Goal: Navigation & Orientation: Find specific page/section

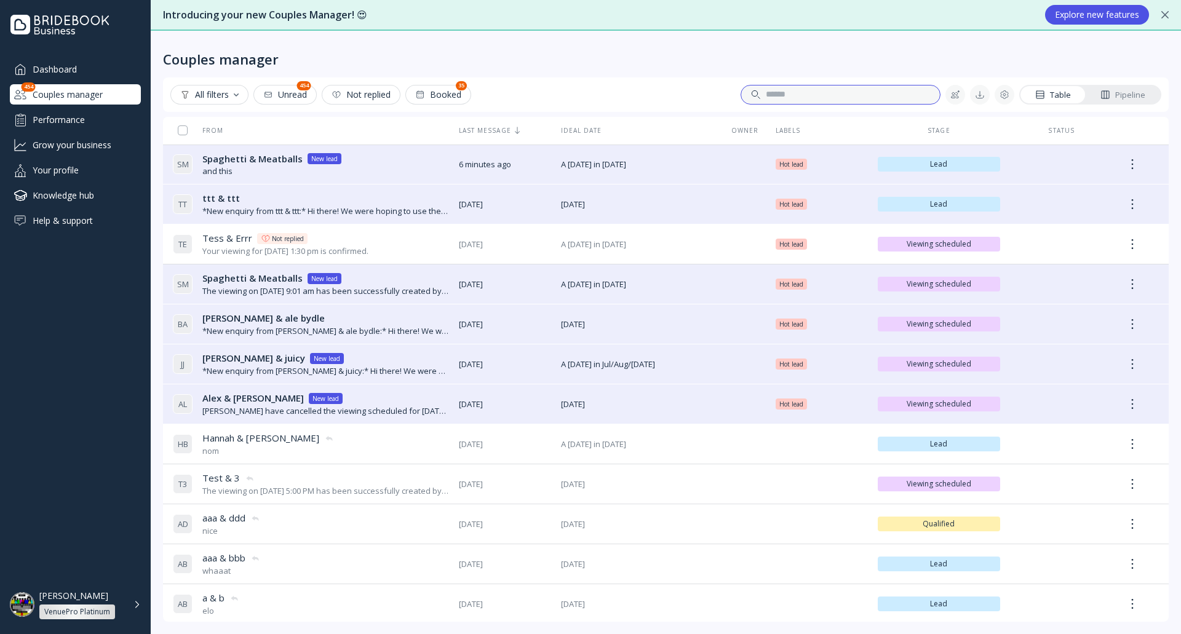
click at [868, 94] on input at bounding box center [848, 95] width 164 height 12
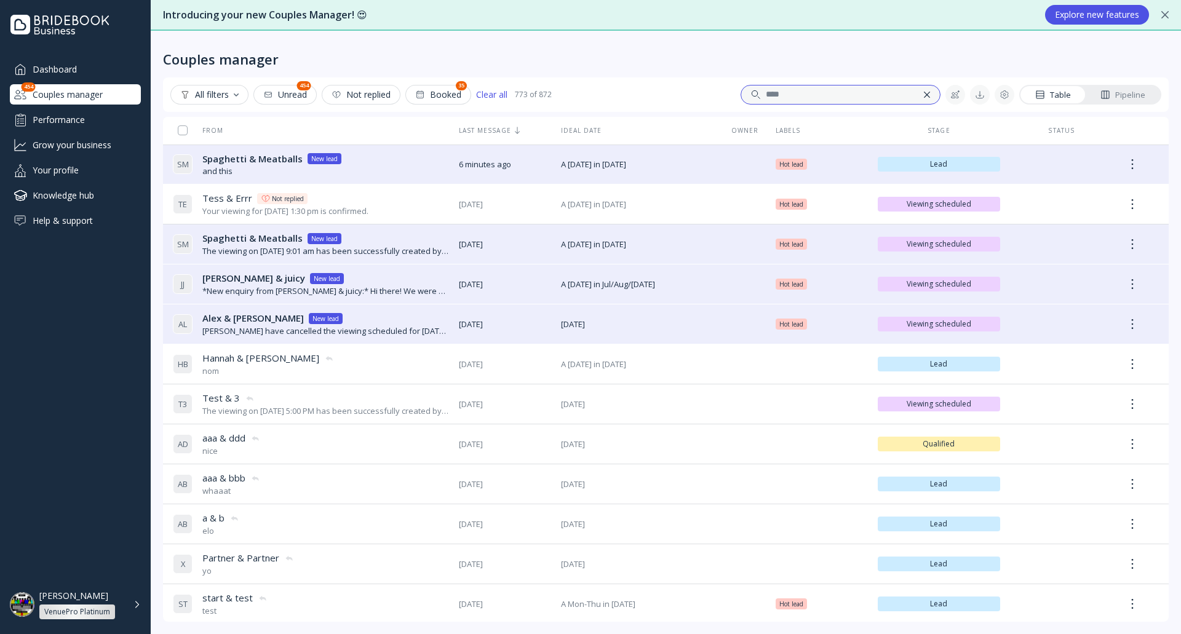
drag, startPoint x: 867, startPoint y: 94, endPoint x: 747, endPoint y: 94, distance: 119.9
click at [747, 94] on div "****" at bounding box center [825, 95] width 168 height 22
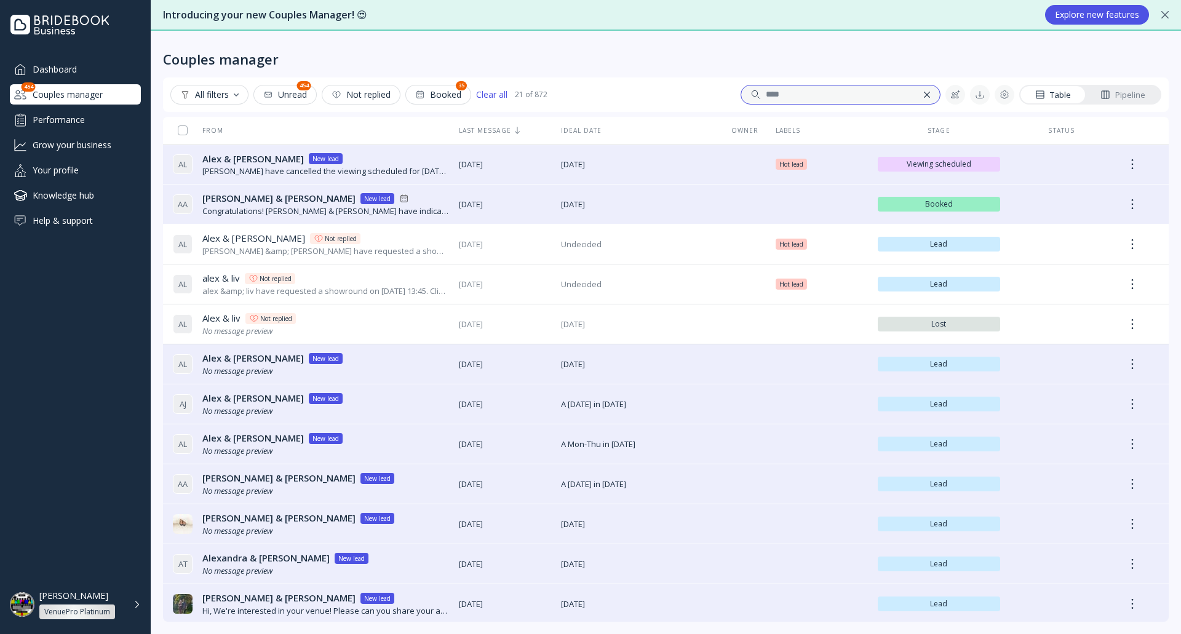
type input "****"
click at [69, 59] on div "Dashboard" at bounding box center [75, 69] width 131 height 20
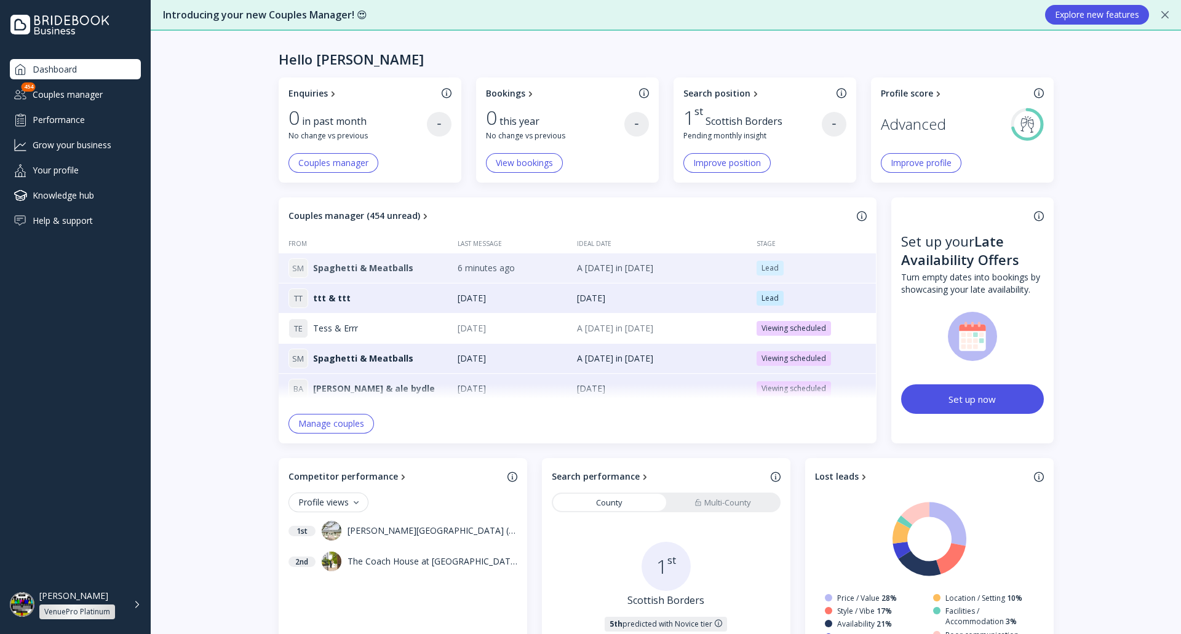
click at [394, 267] on span "Spaghetti & Meatballs" at bounding box center [363, 268] width 100 height 12
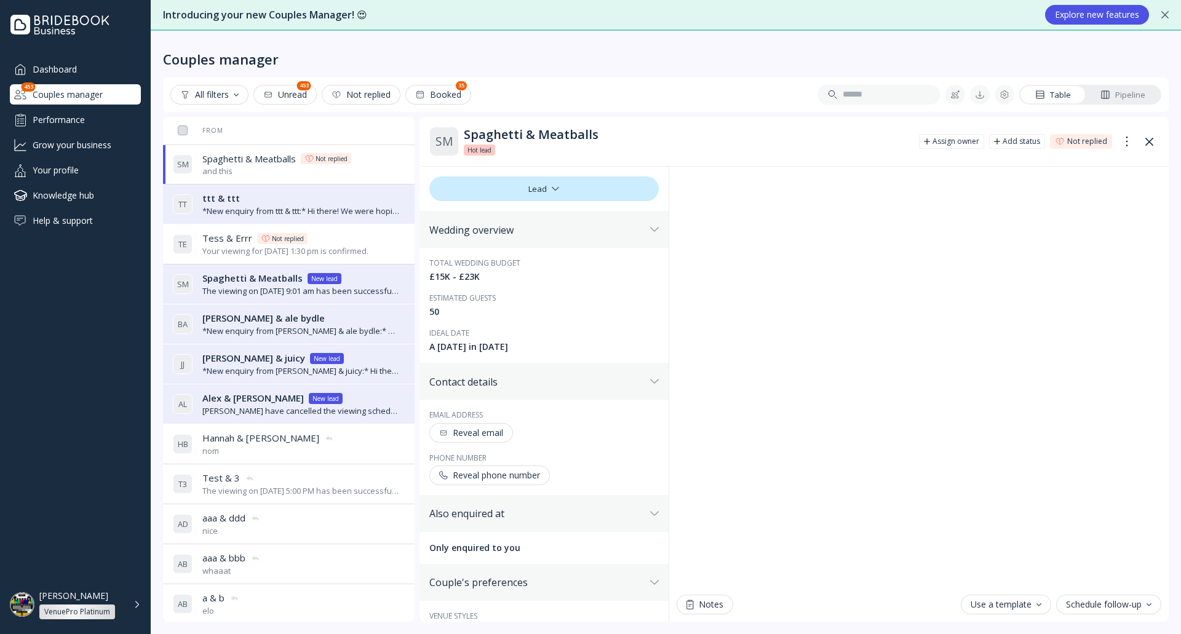
click at [502, 435] on div "Reveal email" at bounding box center [471, 433] width 64 height 10
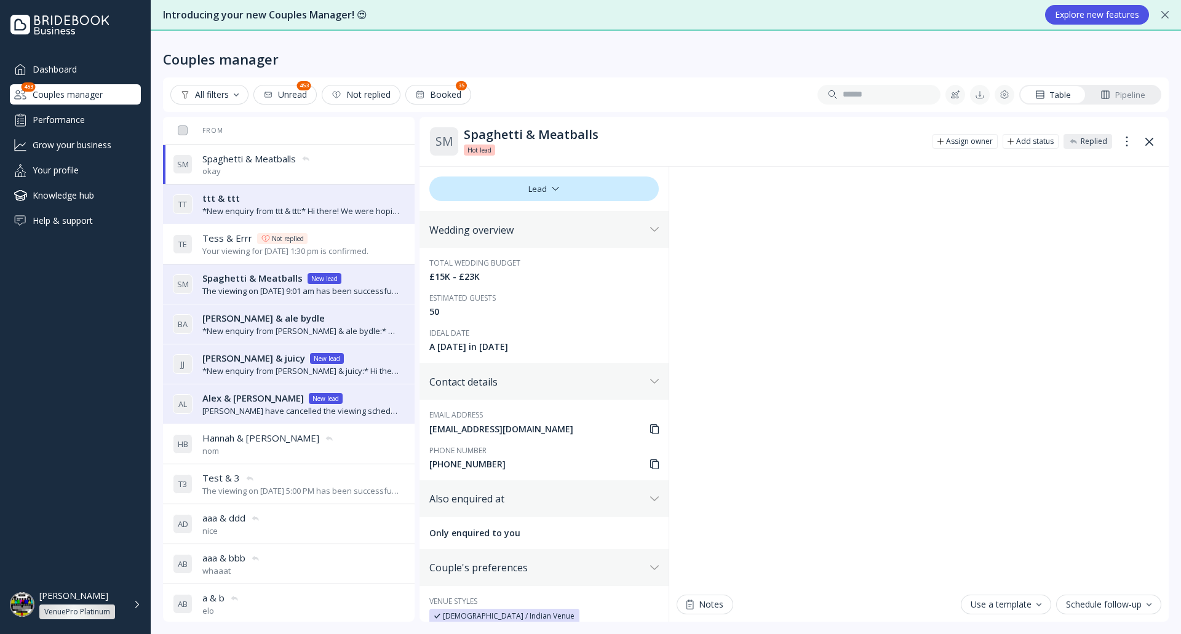
click at [67, 71] on div "Dashboard" at bounding box center [75, 69] width 131 height 20
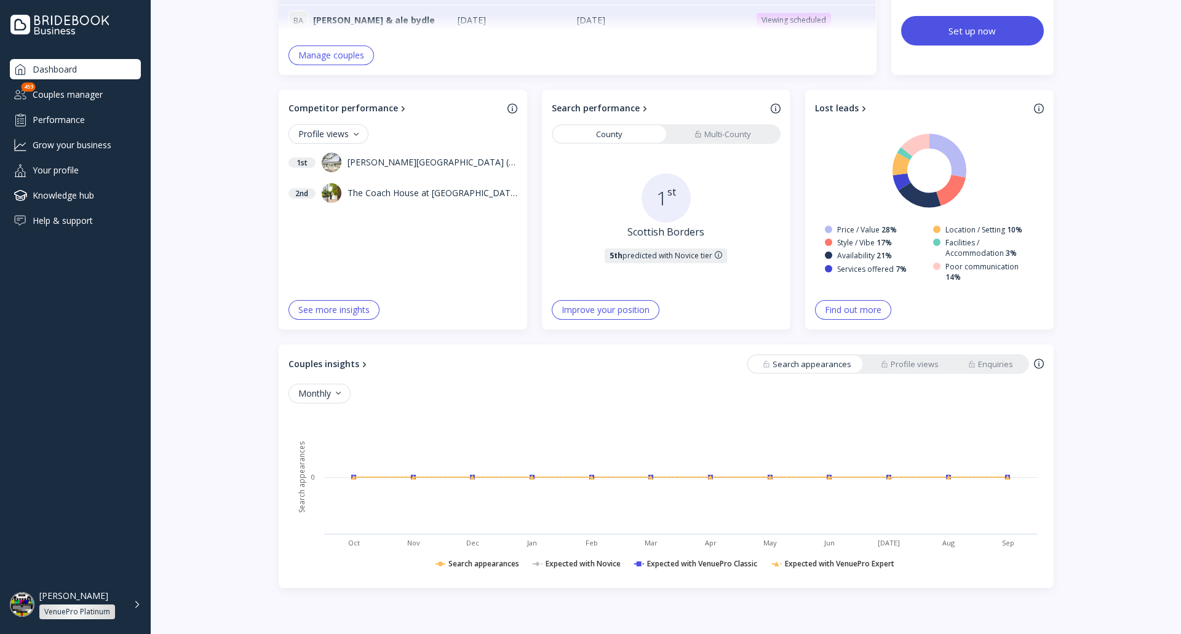
scroll to position [371, 0]
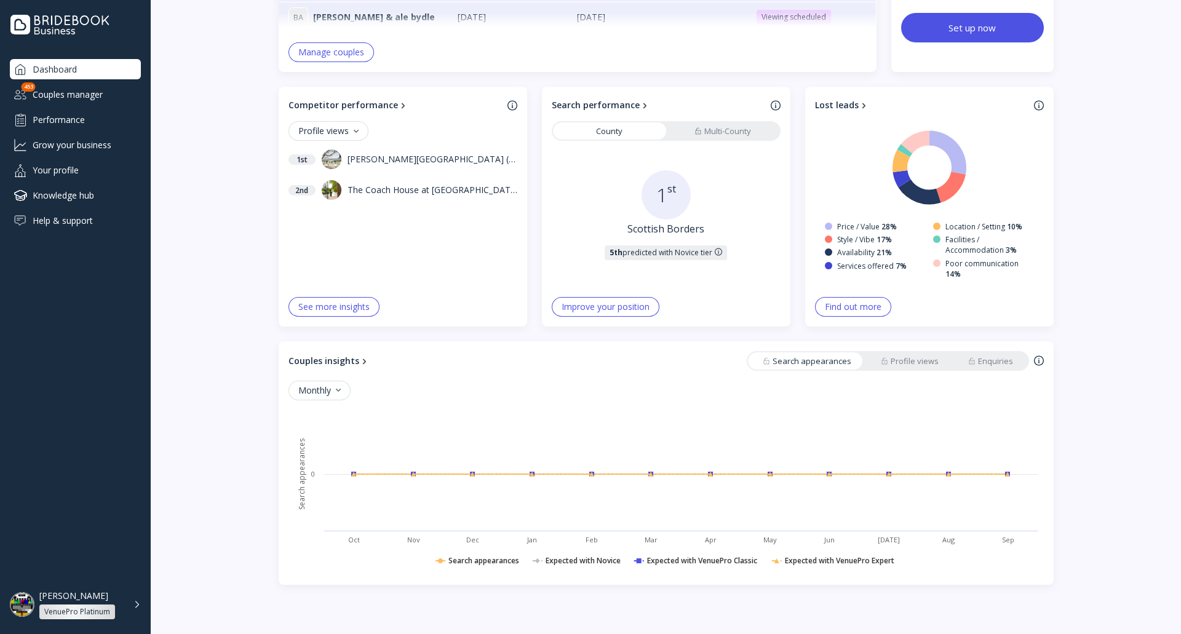
click at [111, 96] on div "Couples manager" at bounding box center [75, 94] width 131 height 20
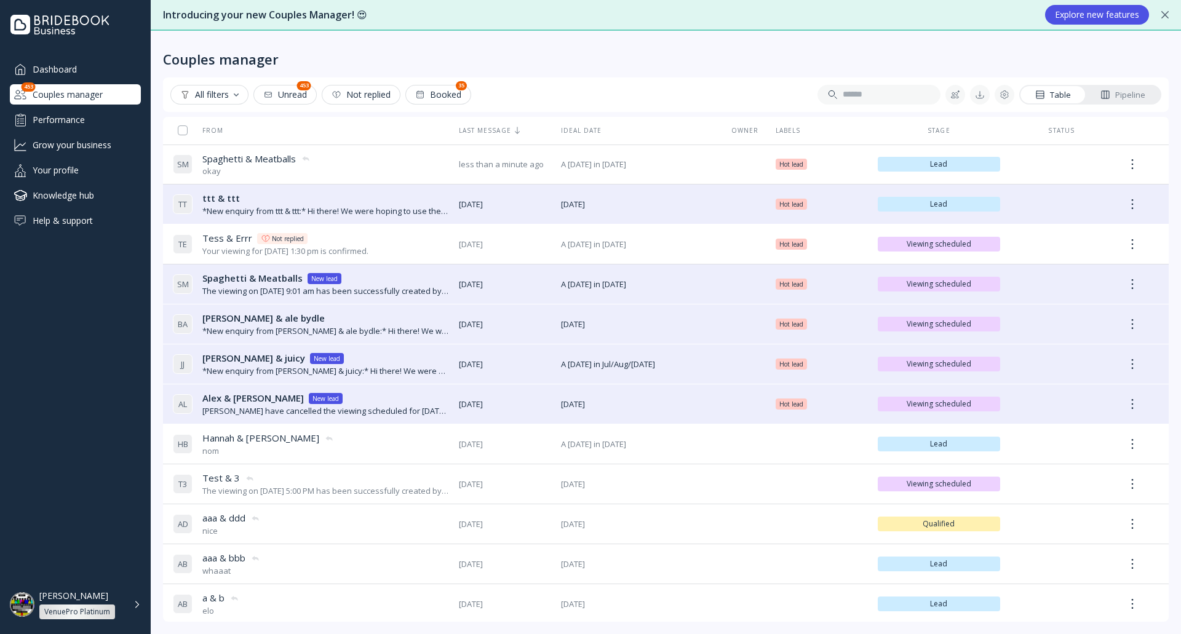
click at [94, 116] on div "Performance" at bounding box center [75, 119] width 131 height 20
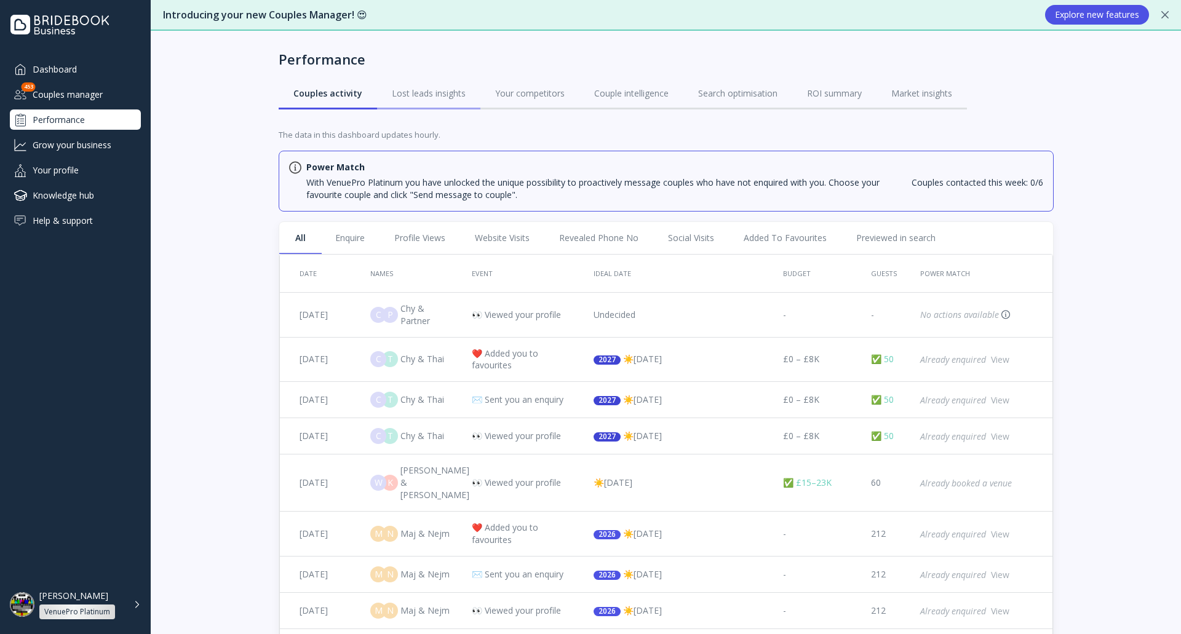
click at [450, 90] on div "Lost leads insights" at bounding box center [429, 93] width 74 height 12
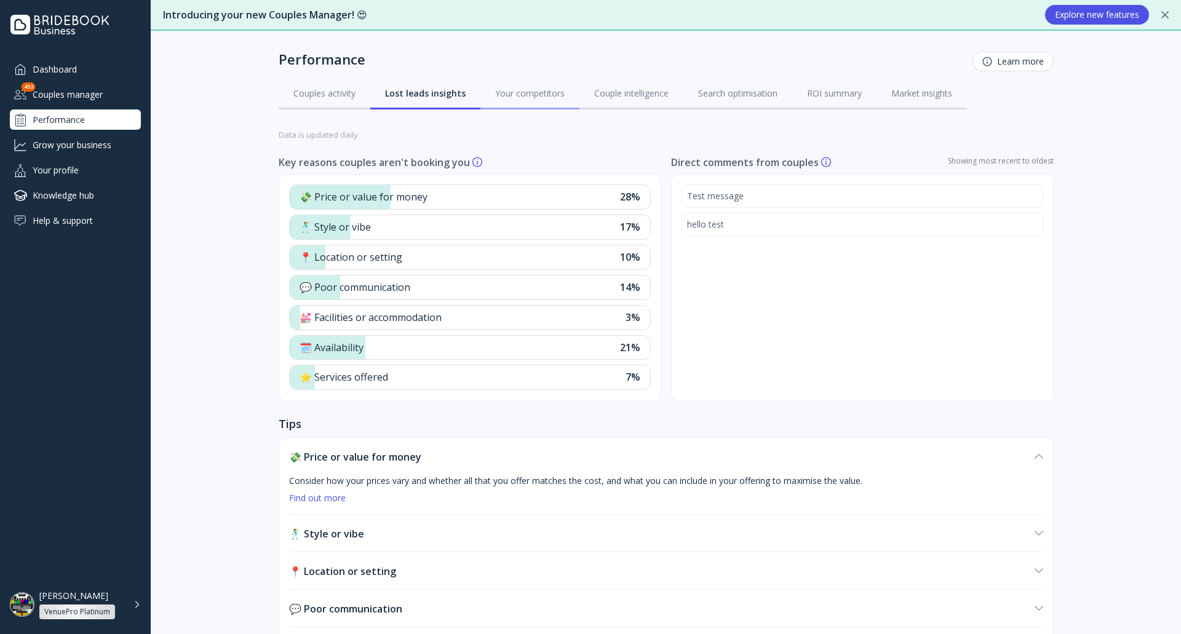
click at [497, 88] on div "Your competitors" at bounding box center [529, 93] width 69 height 12
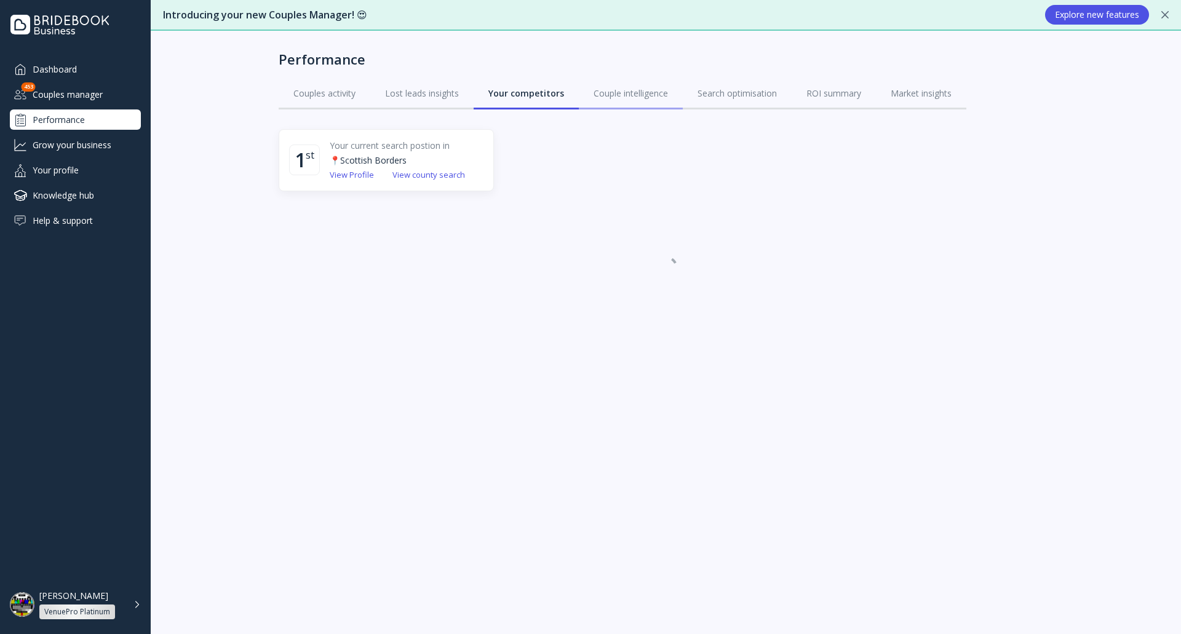
click at [605, 98] on div "Couple intelligence" at bounding box center [630, 93] width 74 height 12
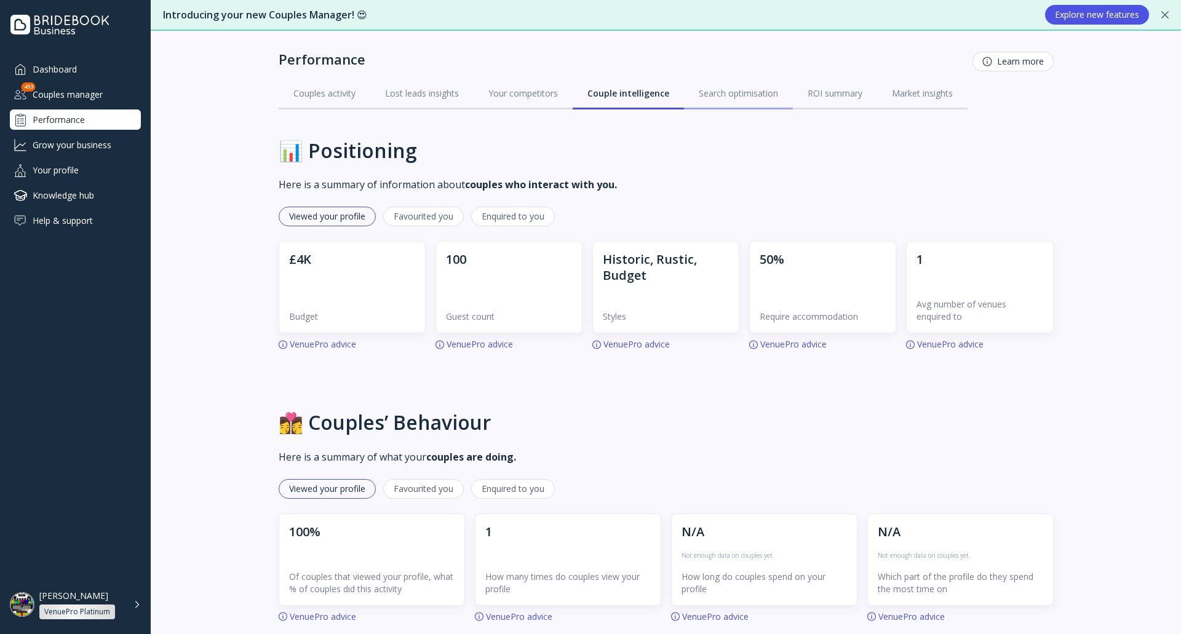
click at [756, 93] on div "Search optimisation" at bounding box center [738, 93] width 79 height 12
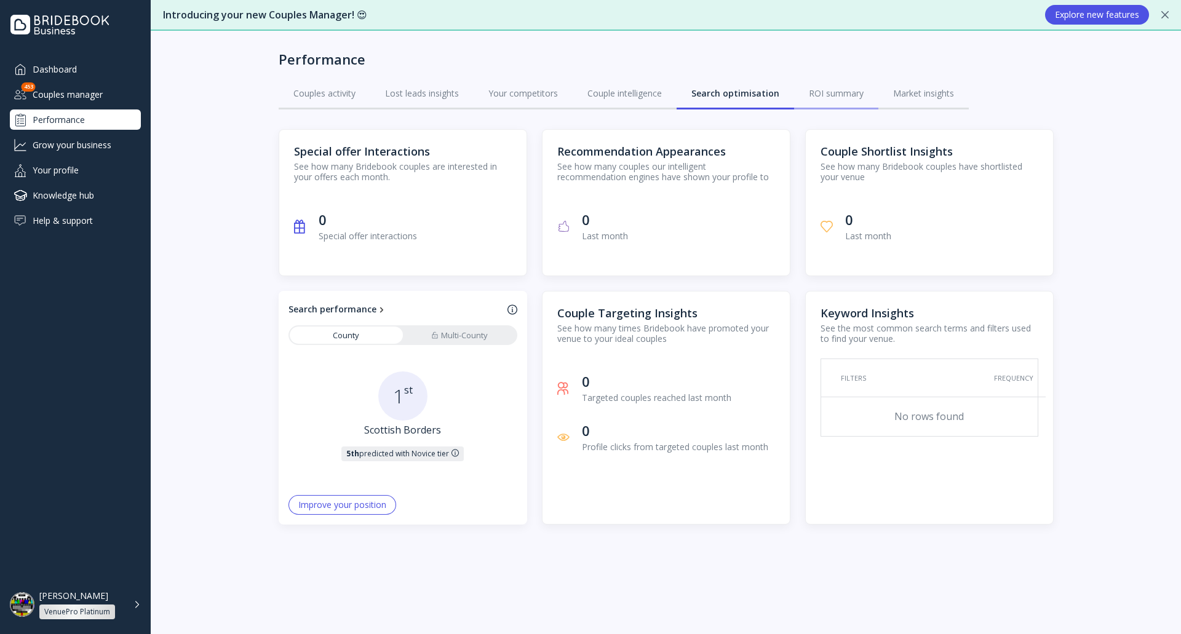
click at [828, 101] on link "ROI summary" at bounding box center [836, 93] width 84 height 32
click at [918, 93] on div "Market insights" at bounding box center [923, 93] width 61 height 12
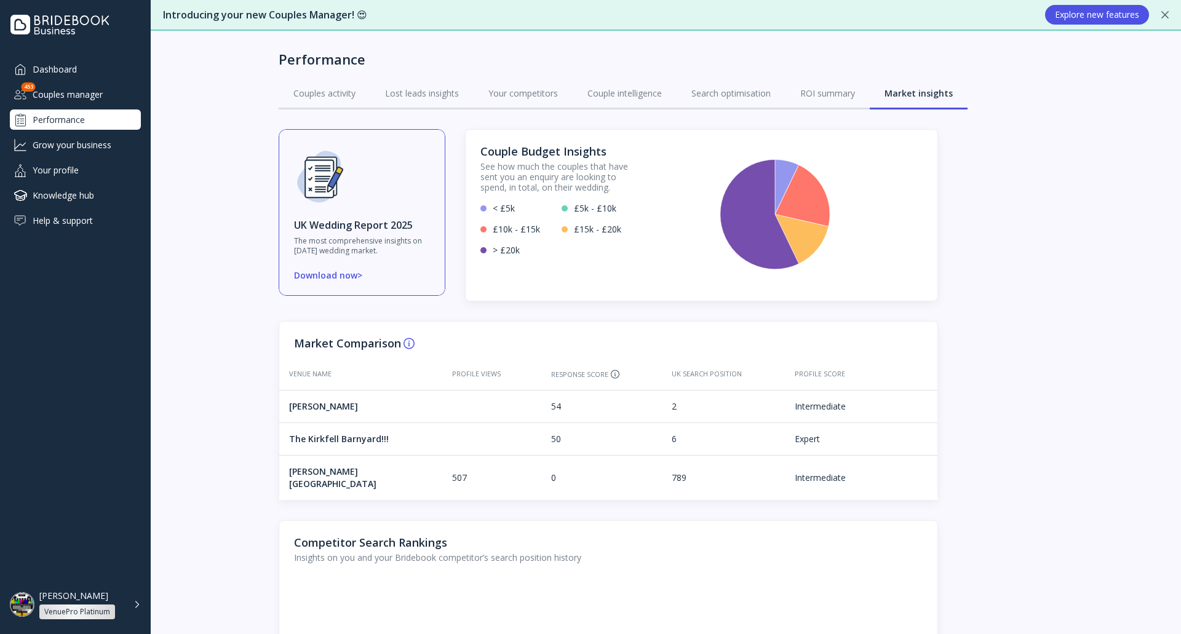
click at [84, 150] on div "Grow your business" at bounding box center [75, 145] width 131 height 20
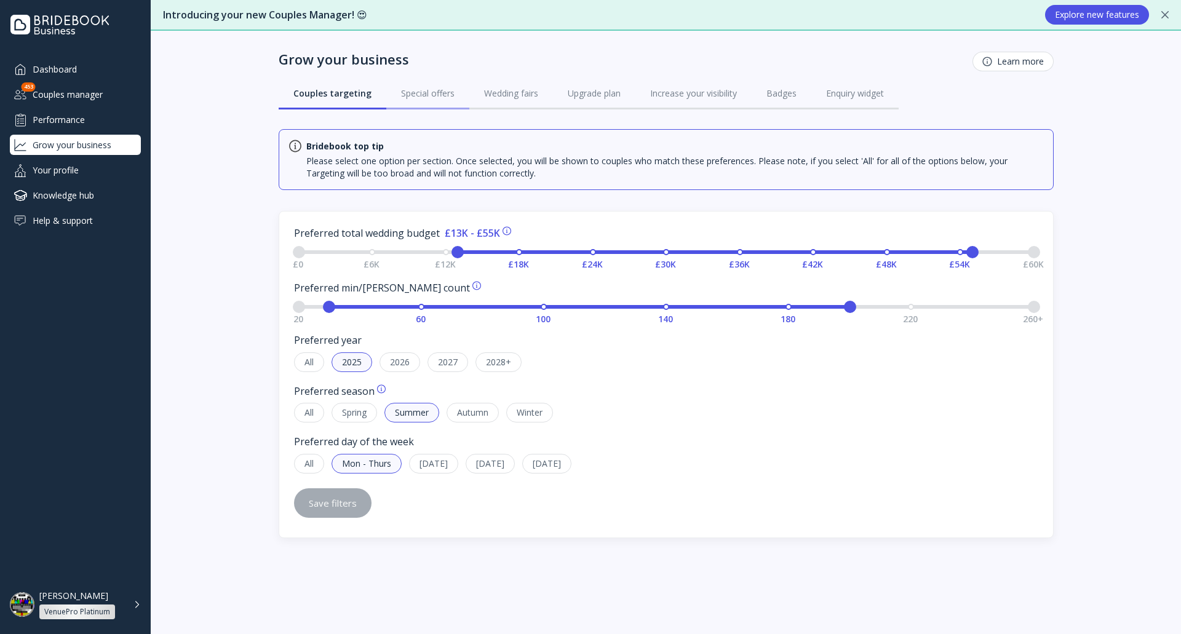
click at [431, 92] on div "Special offers" at bounding box center [428, 93] width 54 height 12
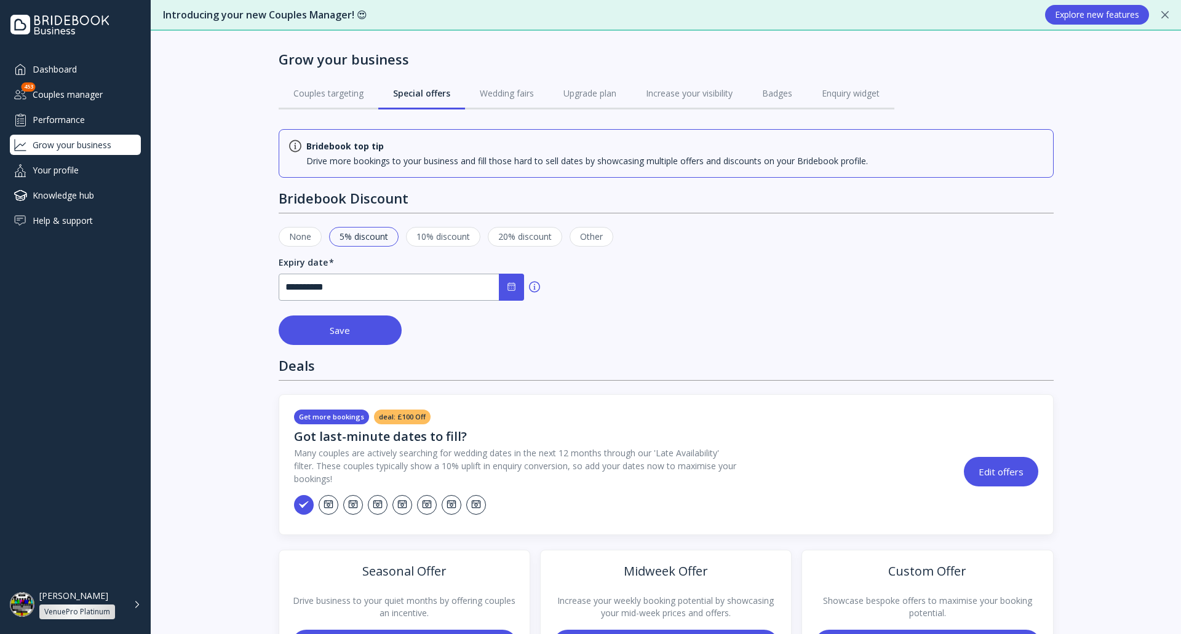
click at [505, 97] on div "Wedding fairs" at bounding box center [507, 93] width 54 height 12
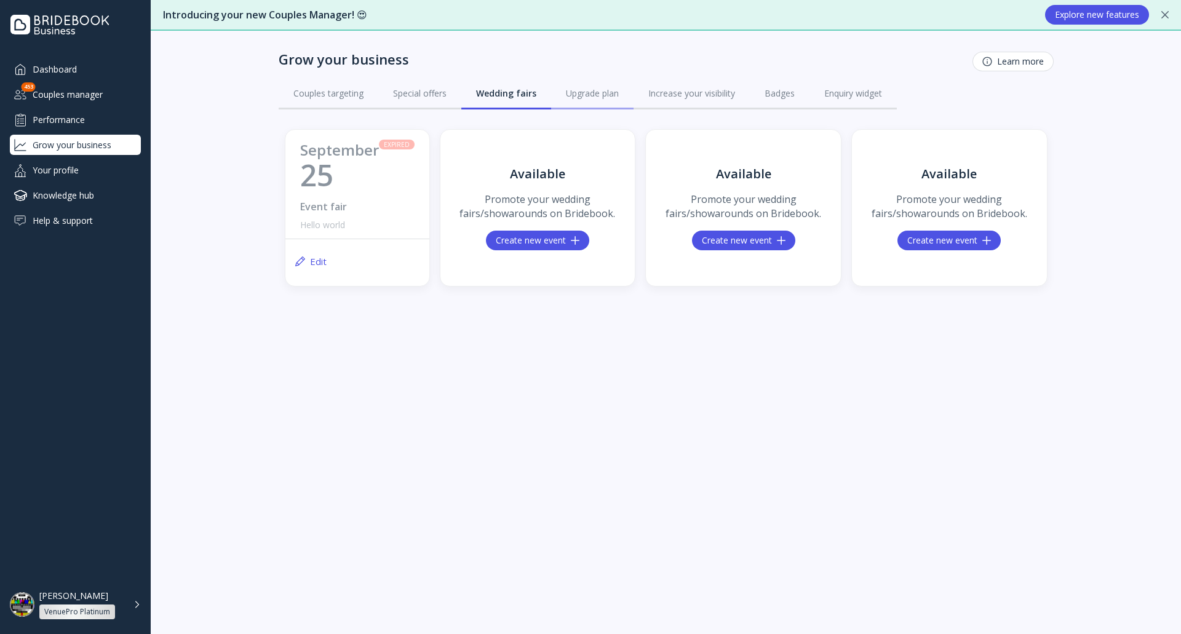
click at [566, 98] on div "Upgrade plan" at bounding box center [592, 93] width 53 height 12
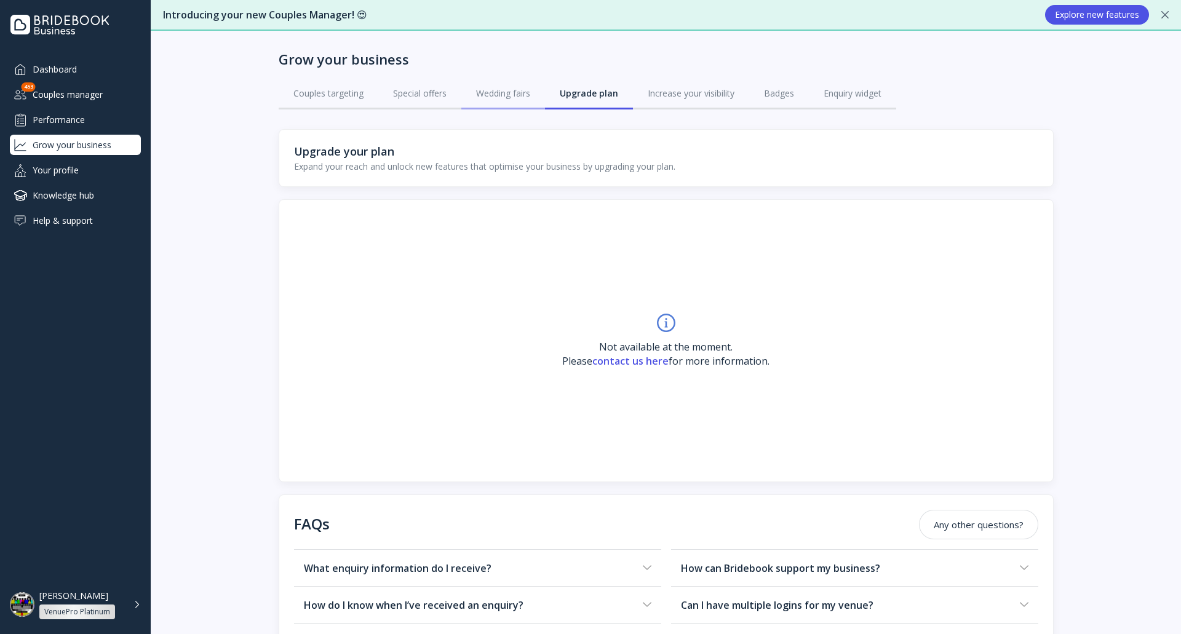
click at [525, 83] on link "Wedding fairs" at bounding box center [503, 93] width 84 height 32
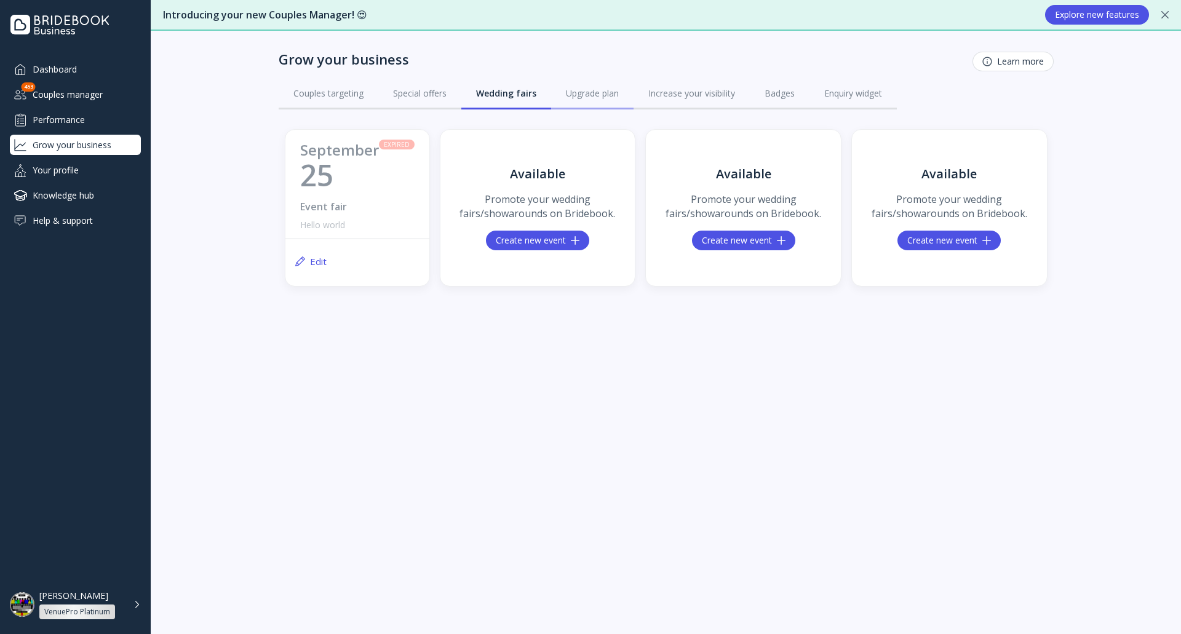
click at [570, 88] on div "Upgrade plan" at bounding box center [592, 93] width 53 height 12
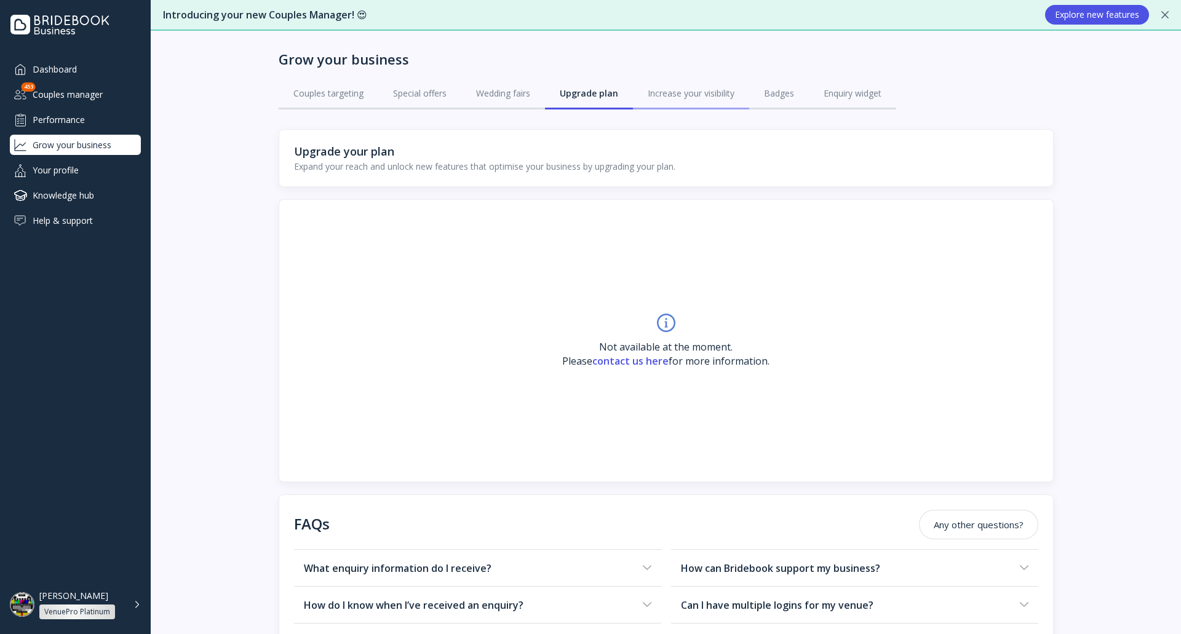
click at [667, 89] on div "Increase your visibility" at bounding box center [691, 93] width 87 height 12
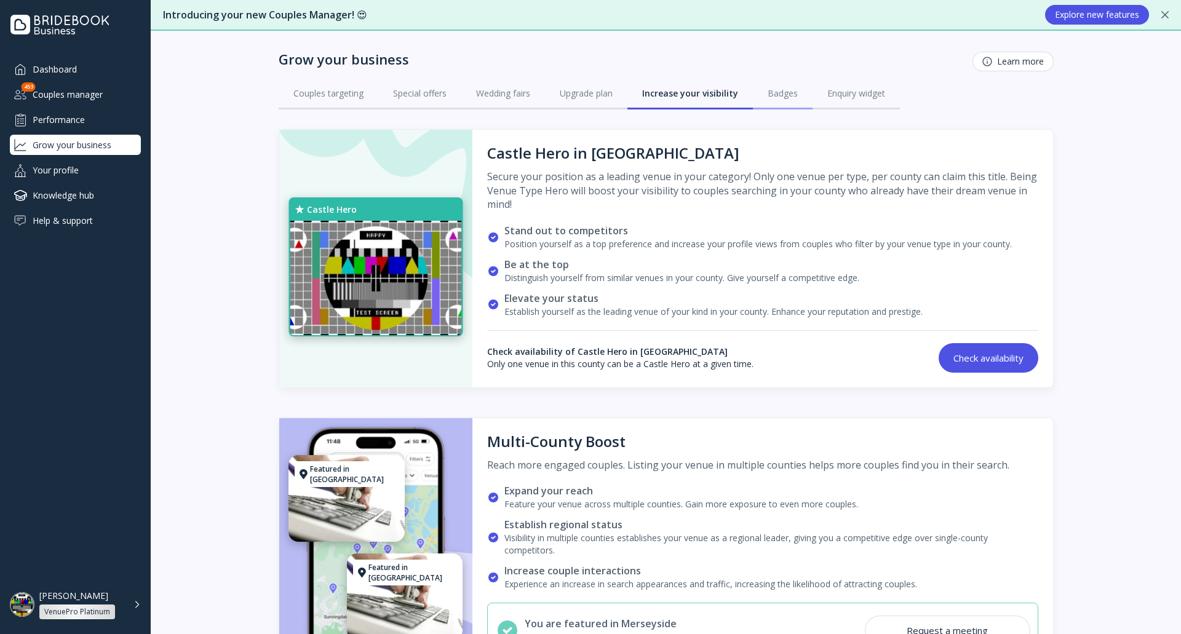
click at [758, 102] on link "Badges" at bounding box center [783, 93] width 60 height 32
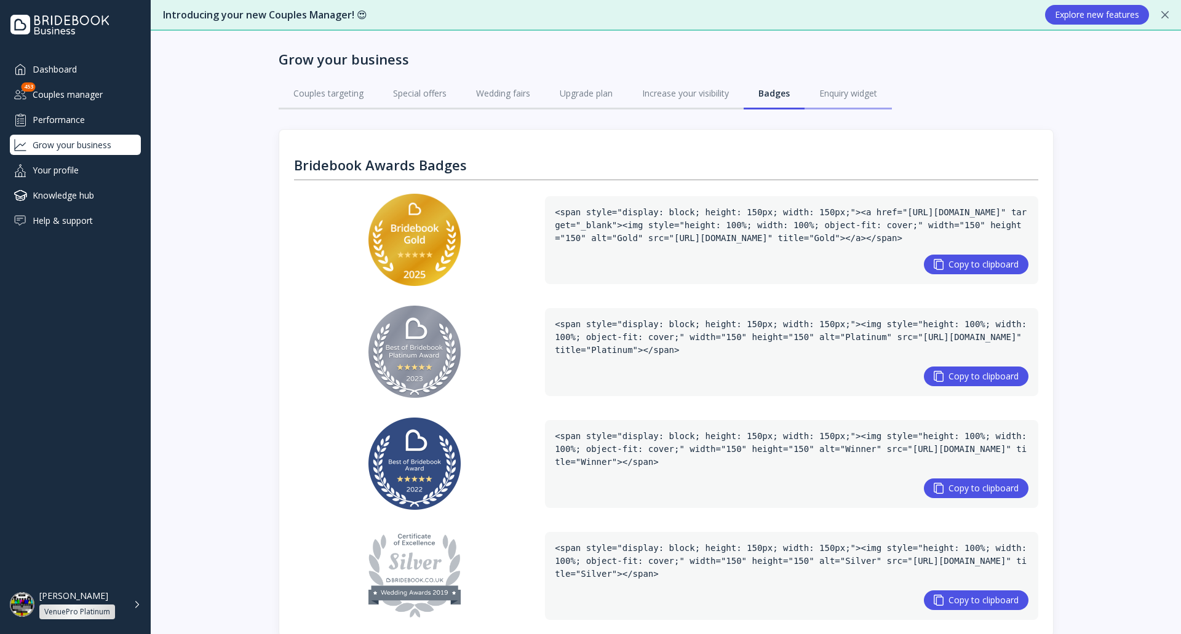
click at [854, 101] on link "Enquiry widget" at bounding box center [847, 93] width 87 height 32
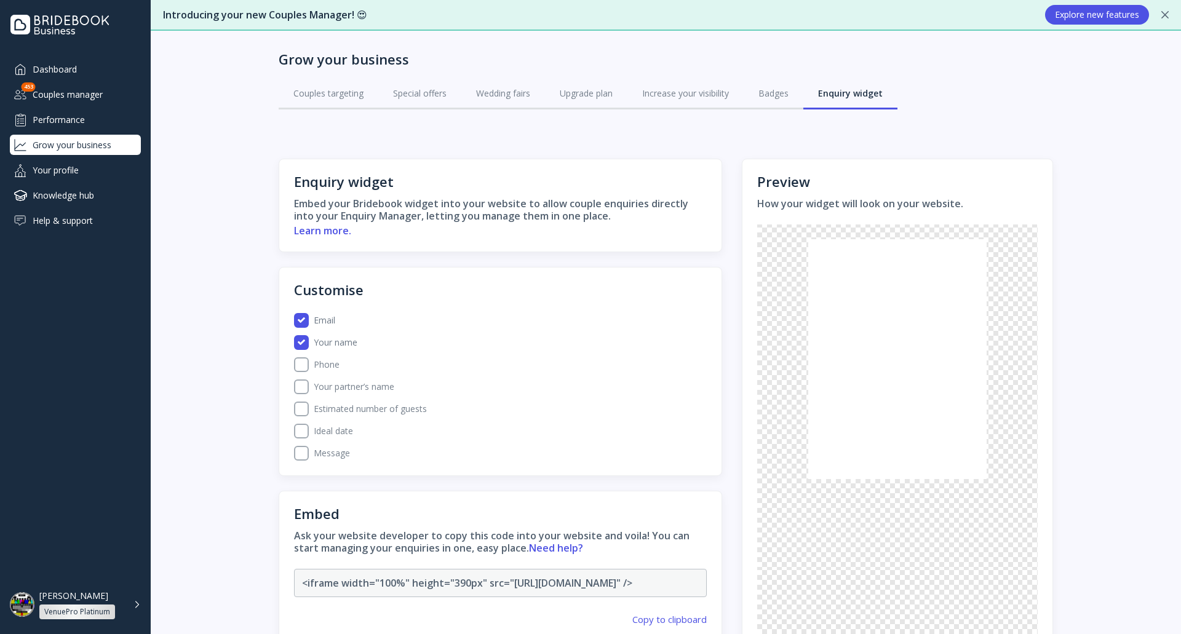
click at [87, 171] on div "Your profile" at bounding box center [75, 170] width 131 height 20
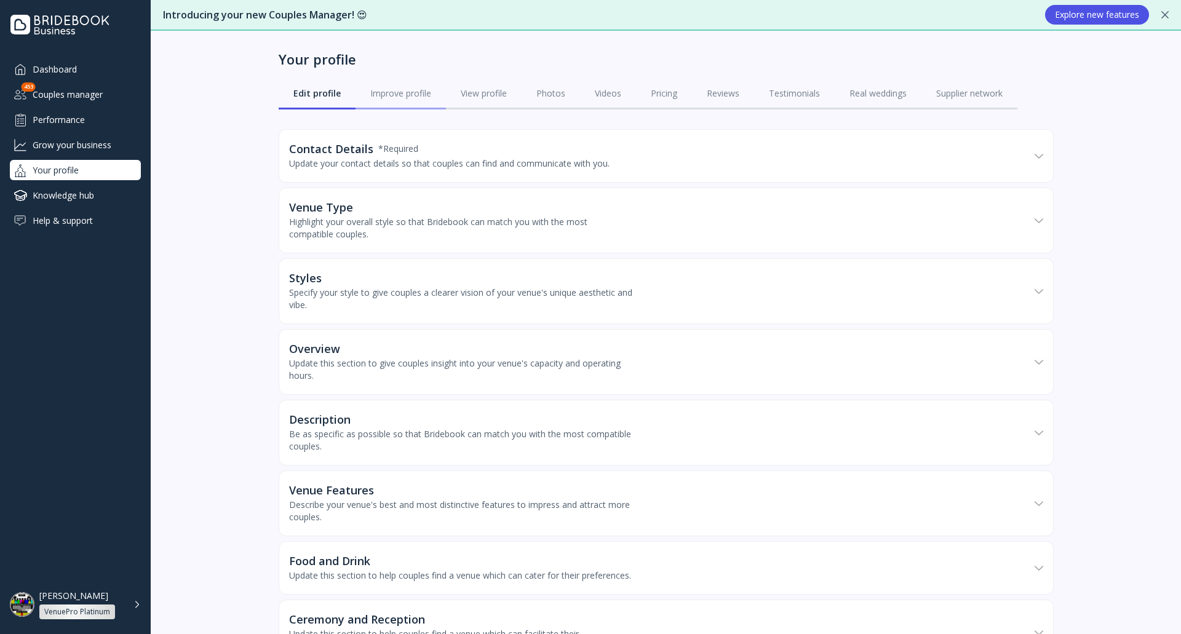
click at [400, 94] on div "Improve profile" at bounding box center [400, 93] width 61 height 12
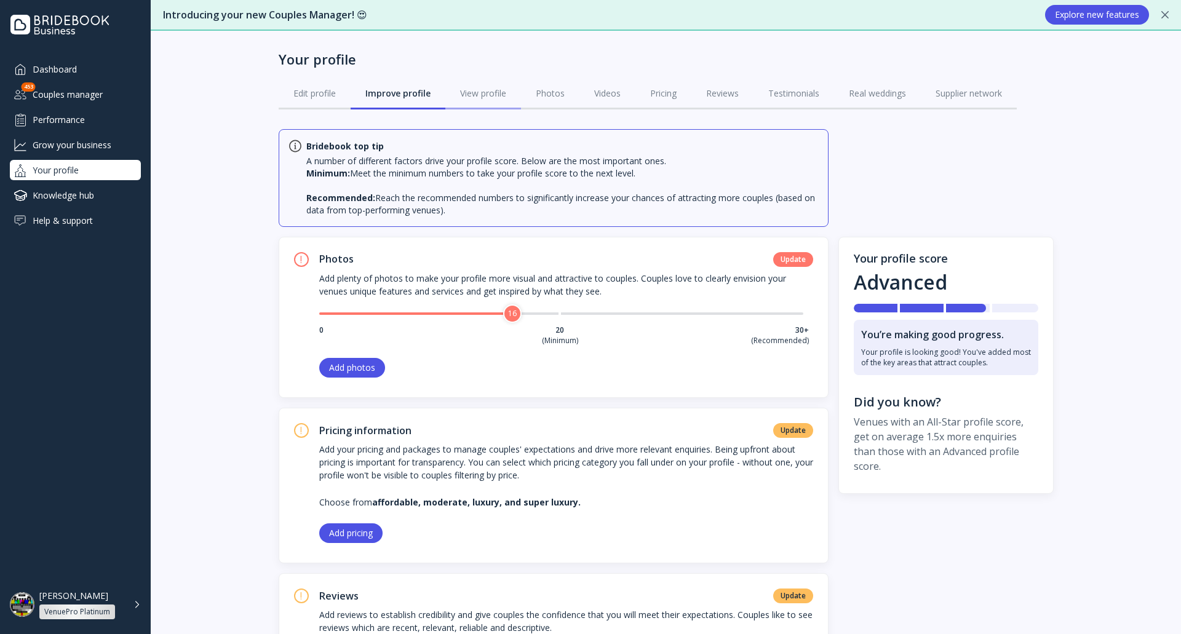
click at [460, 94] on div "View profile" at bounding box center [483, 93] width 46 height 12
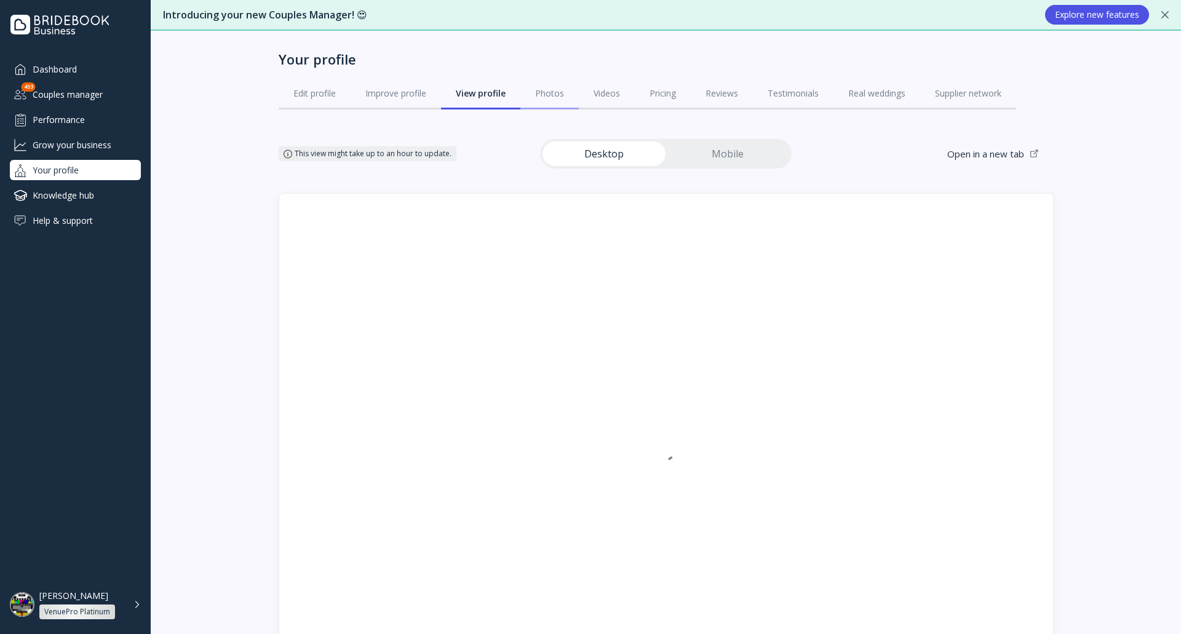
click at [568, 88] on link "Photos" at bounding box center [549, 93] width 58 height 32
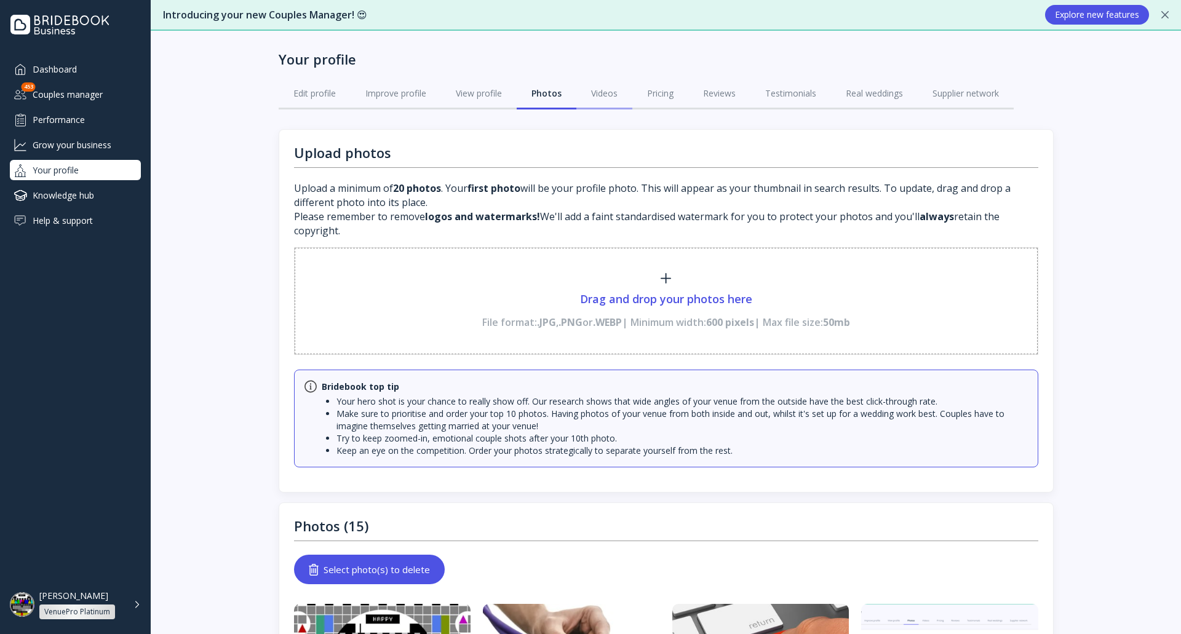
click at [613, 95] on div "Videos" at bounding box center [604, 93] width 26 height 12
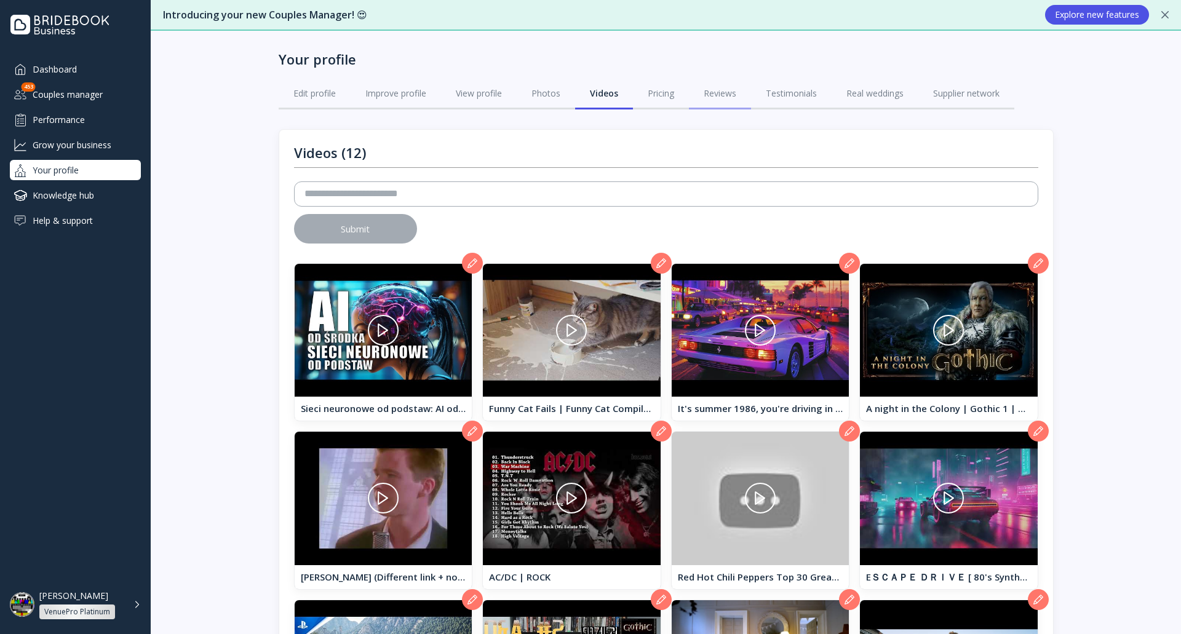
click at [736, 89] on link "Reviews" at bounding box center [720, 93] width 62 height 32
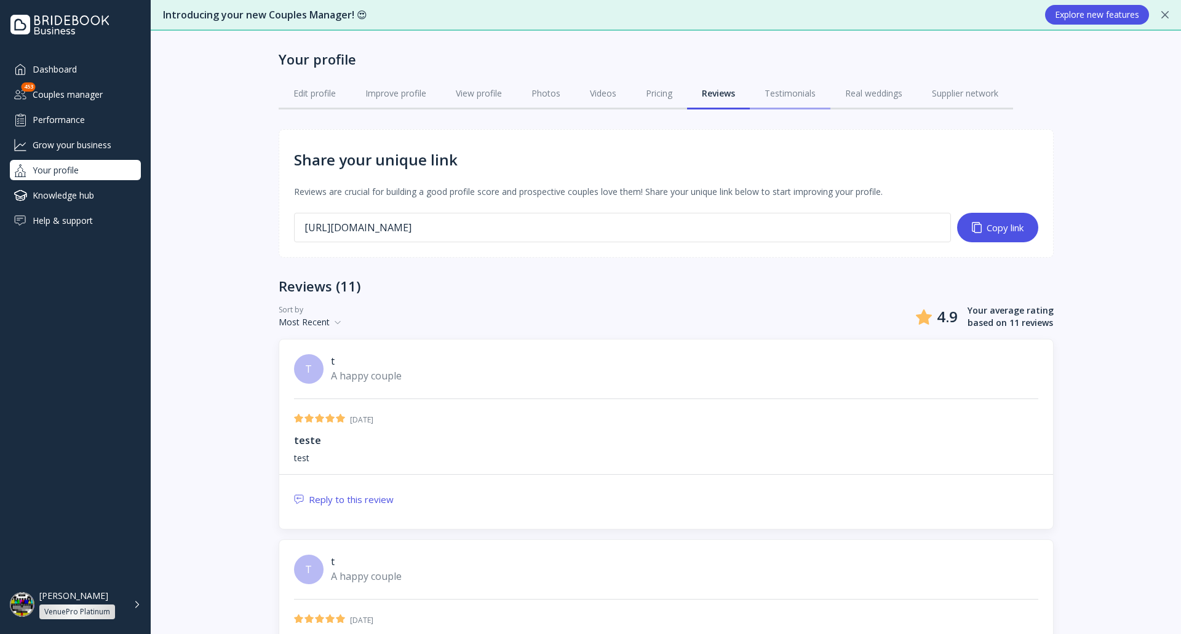
click at [798, 95] on div "Testimonials" at bounding box center [789, 93] width 51 height 12
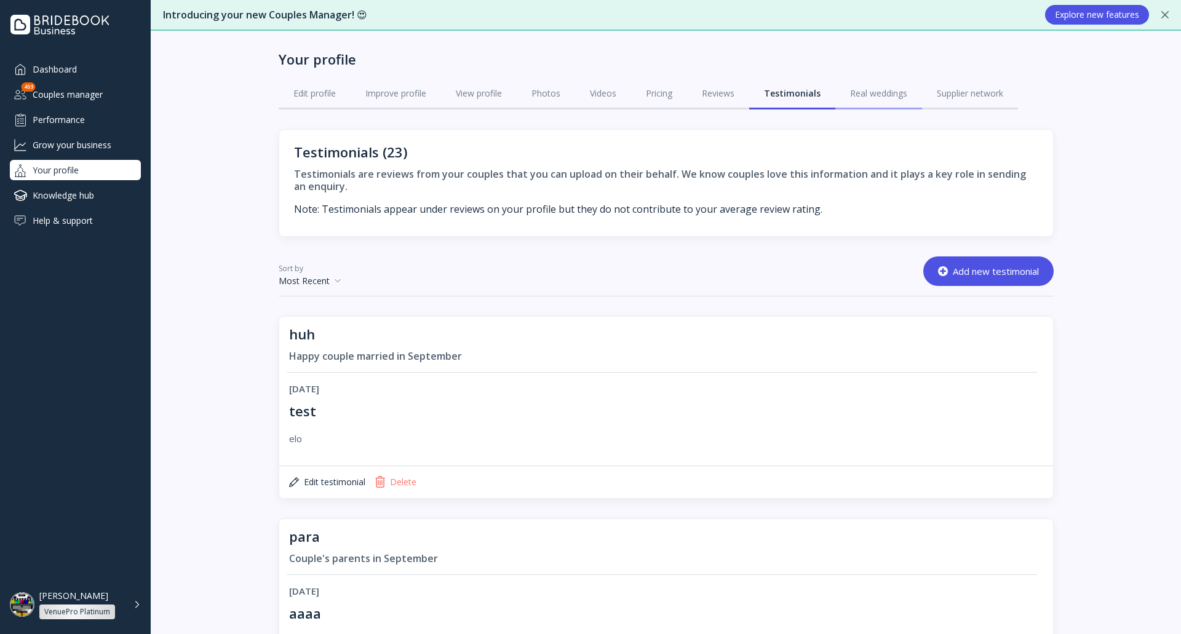
click at [871, 80] on link "Real weddings" at bounding box center [878, 93] width 87 height 32
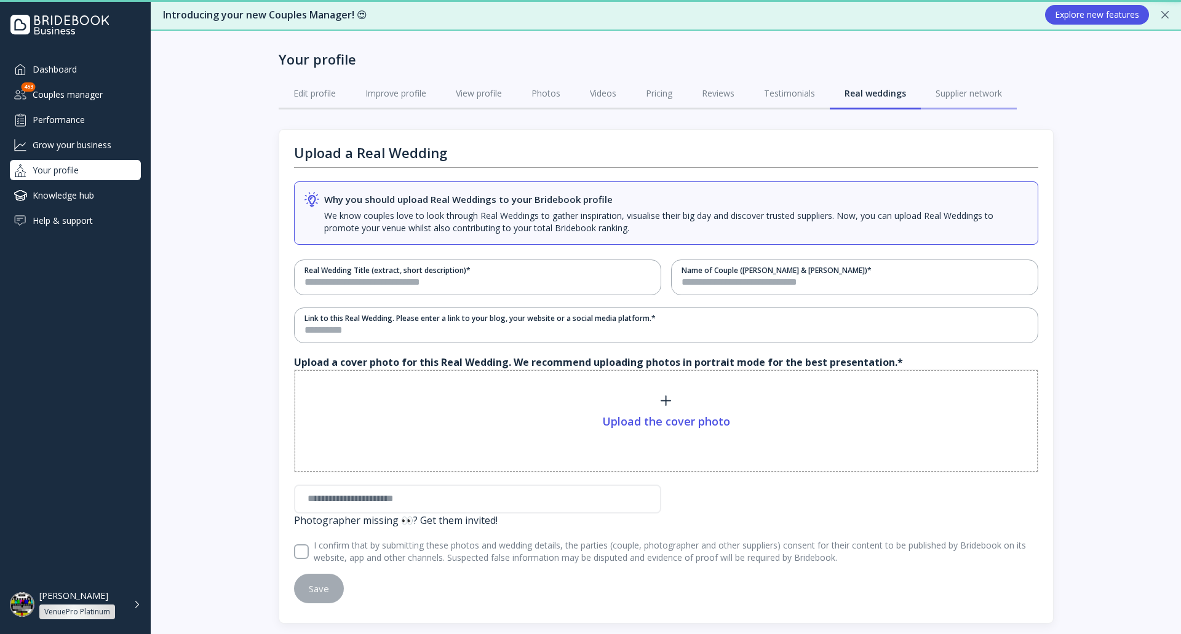
click at [959, 79] on link "Supplier network" at bounding box center [969, 93] width 96 height 32
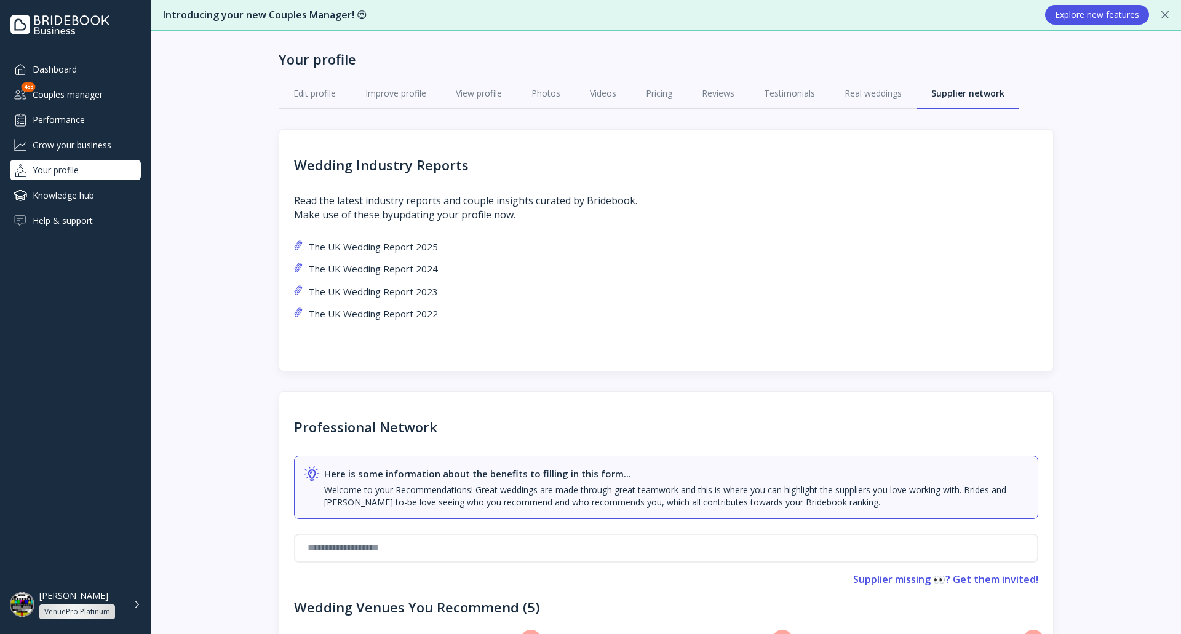
click at [141, 610] on div "[PERSON_NAME] VenuePro Platinum" at bounding box center [75, 604] width 151 height 39
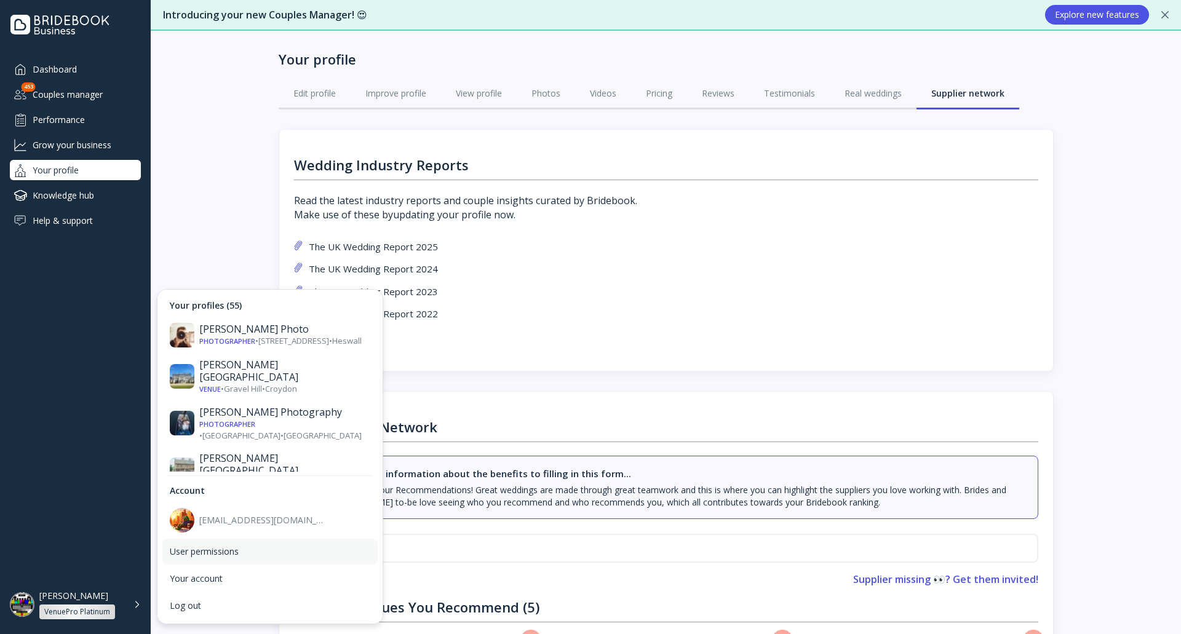
click at [269, 553] on div "User permissions" at bounding box center [270, 551] width 200 height 11
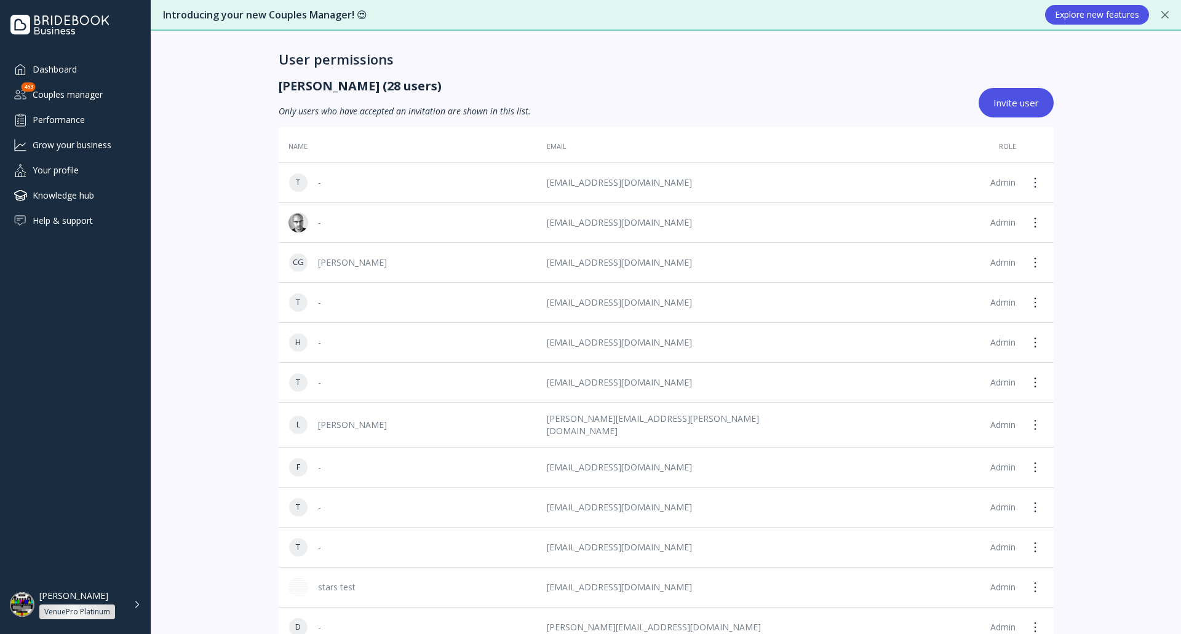
click at [126, 603] on div "[PERSON_NAME] VenuePro Platinum" at bounding box center [89, 604] width 101 height 29
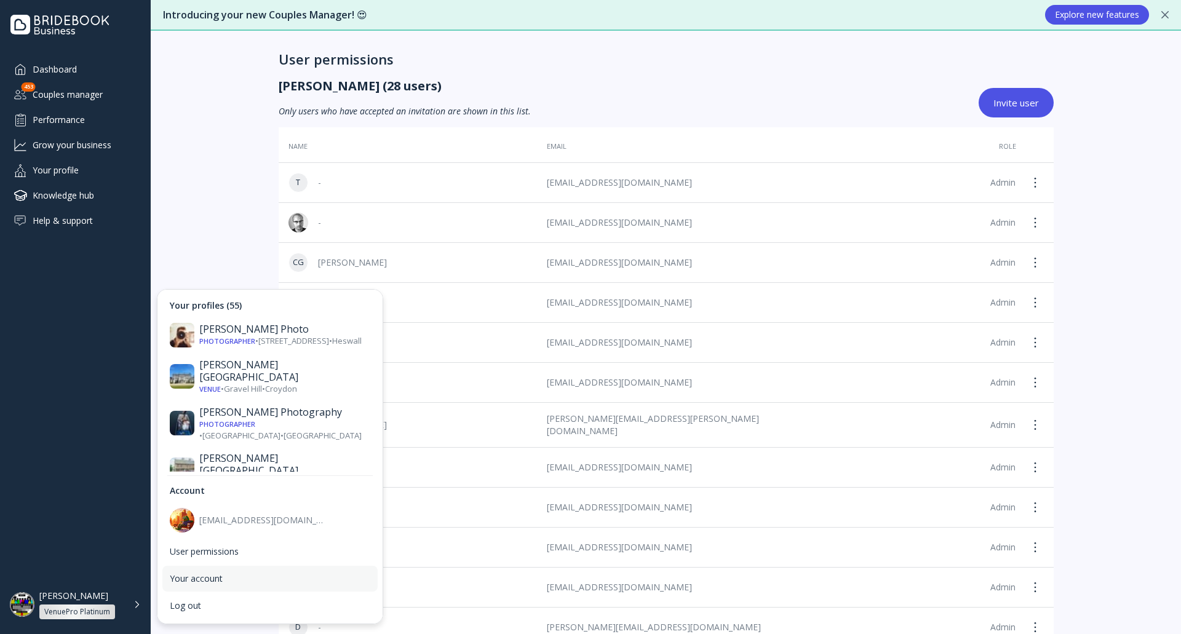
click at [254, 569] on div "Your account" at bounding box center [269, 579] width 215 height 26
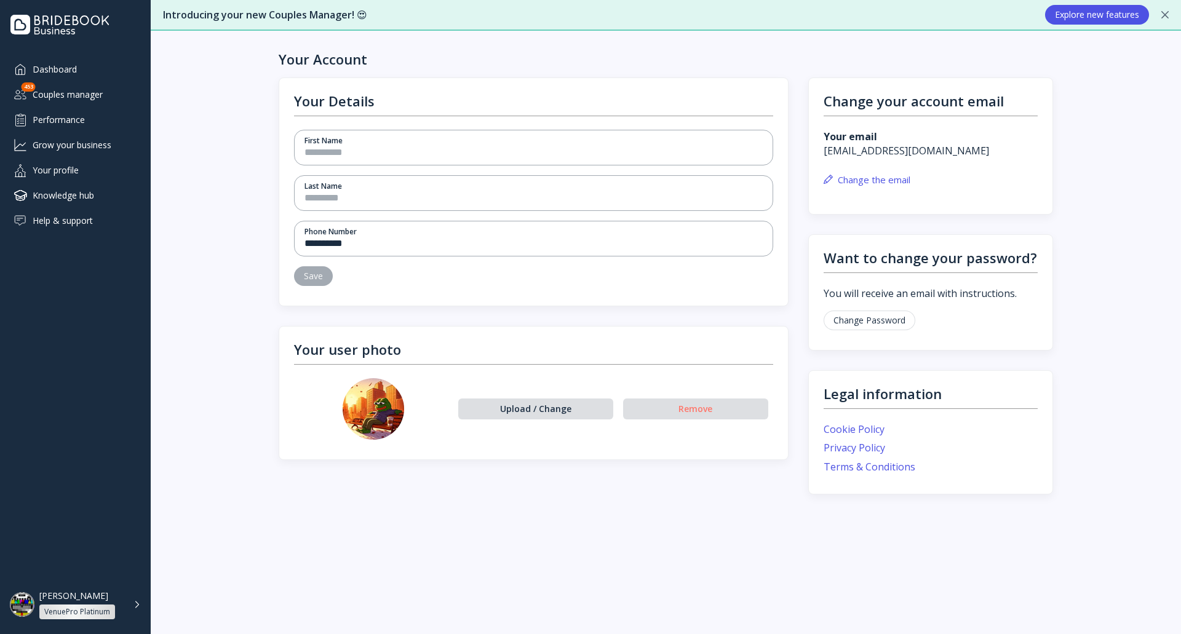
click at [132, 608] on div "[PERSON_NAME] VenuePro Platinum" at bounding box center [89, 604] width 101 height 29
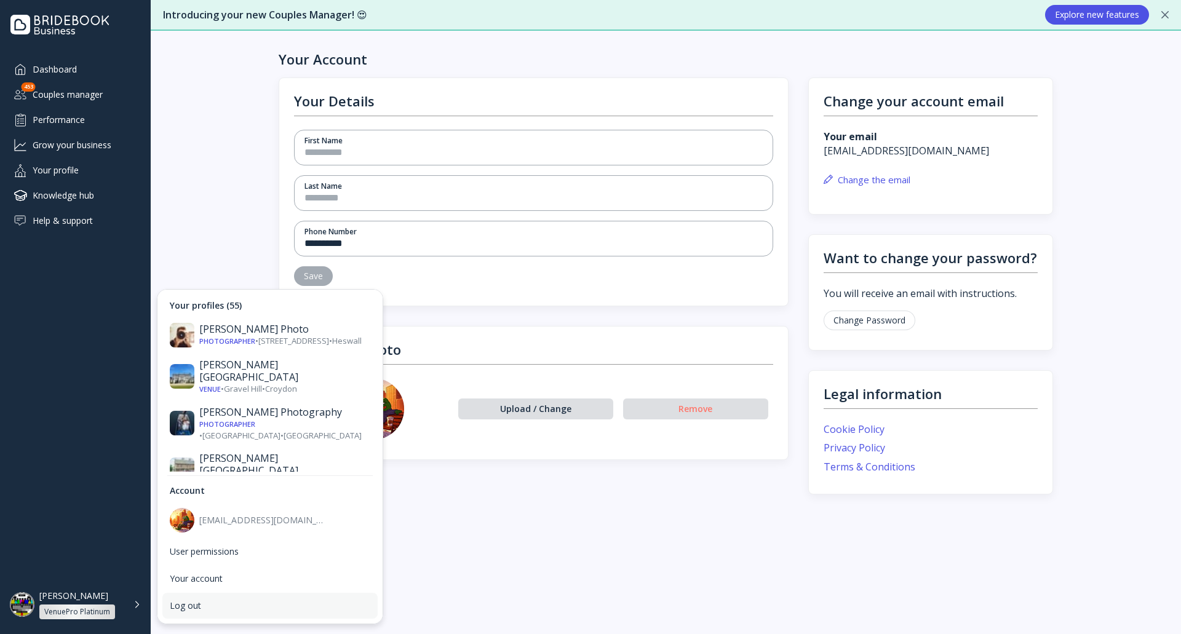
click at [198, 608] on div "Log out" at bounding box center [270, 605] width 200 height 11
